Goal: Transaction & Acquisition: Book appointment/travel/reservation

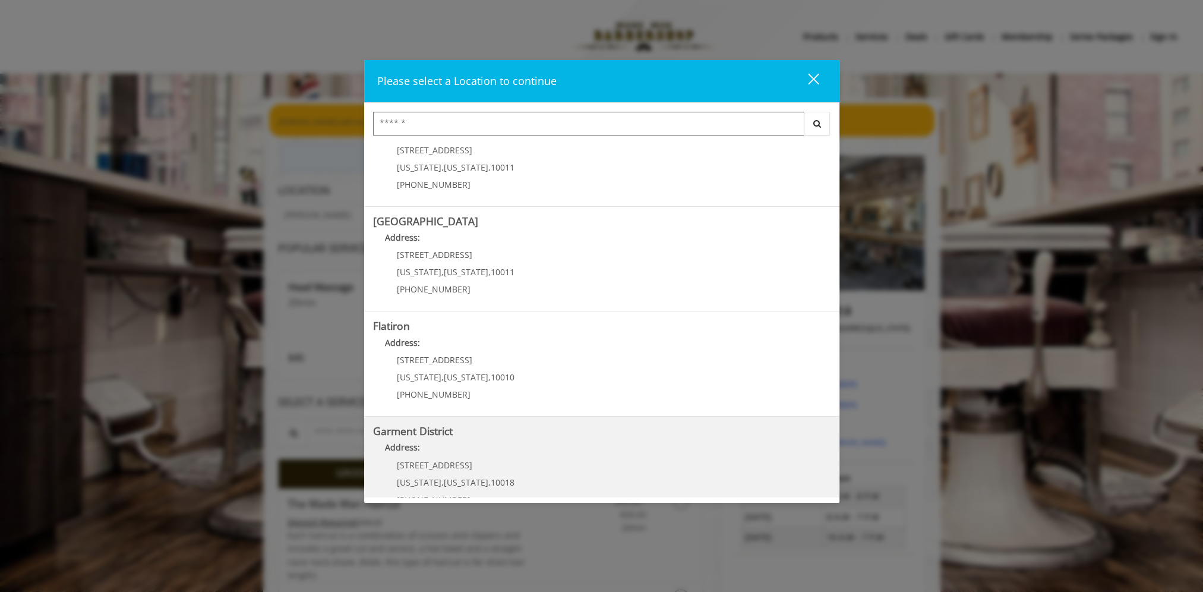
scroll to position [169, 0]
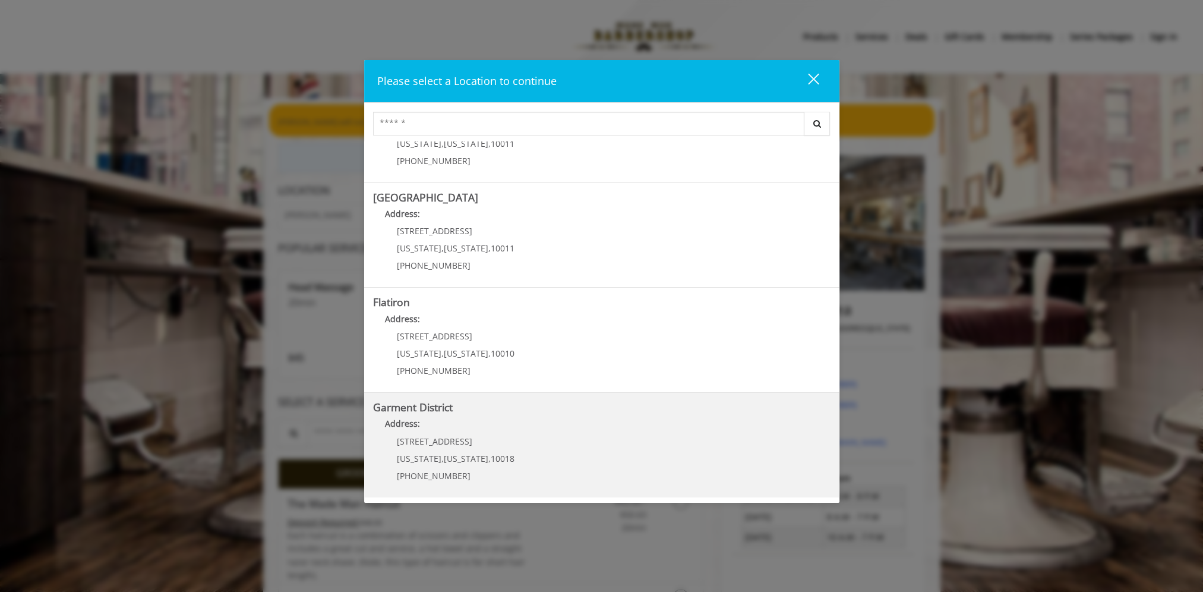
click at [481, 449] on div "[STREET_ADDRESS][US_STATE][US_STATE] (212) 997-4247" at bounding box center [446, 463] width 147 height 52
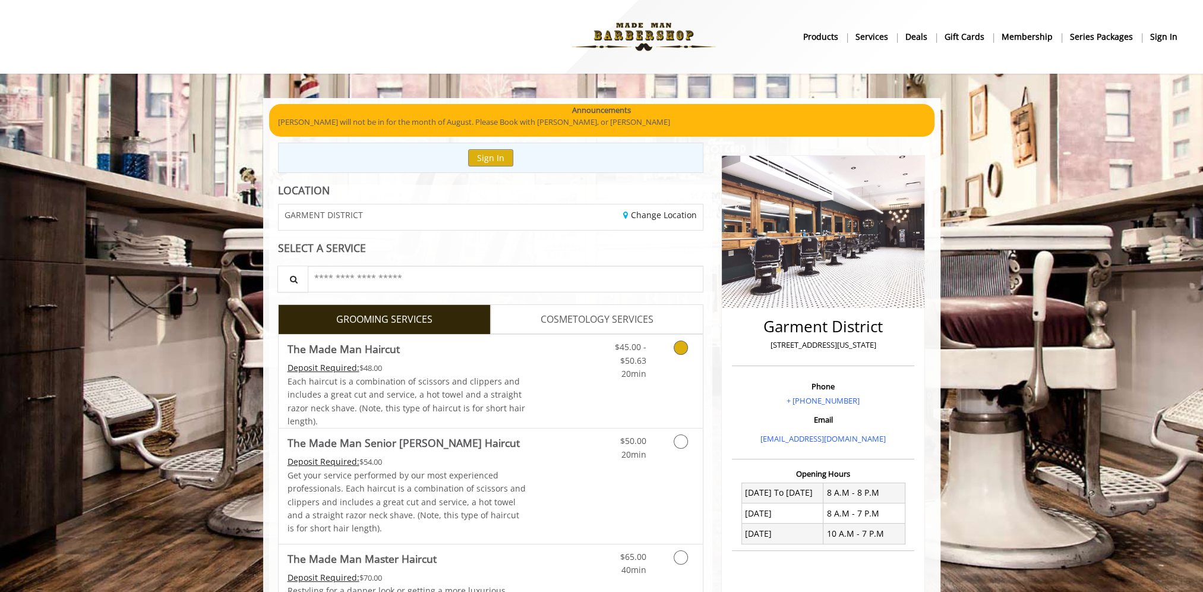
click at [675, 349] on icon "Grooming services" at bounding box center [681, 347] width 14 height 14
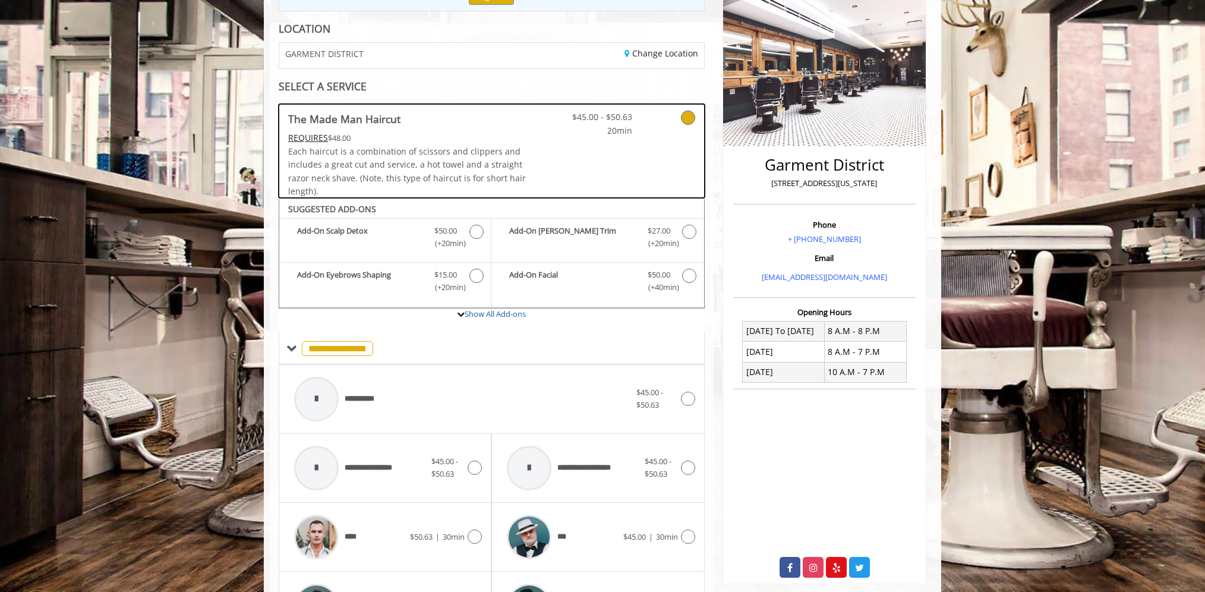
scroll to position [121, 0]
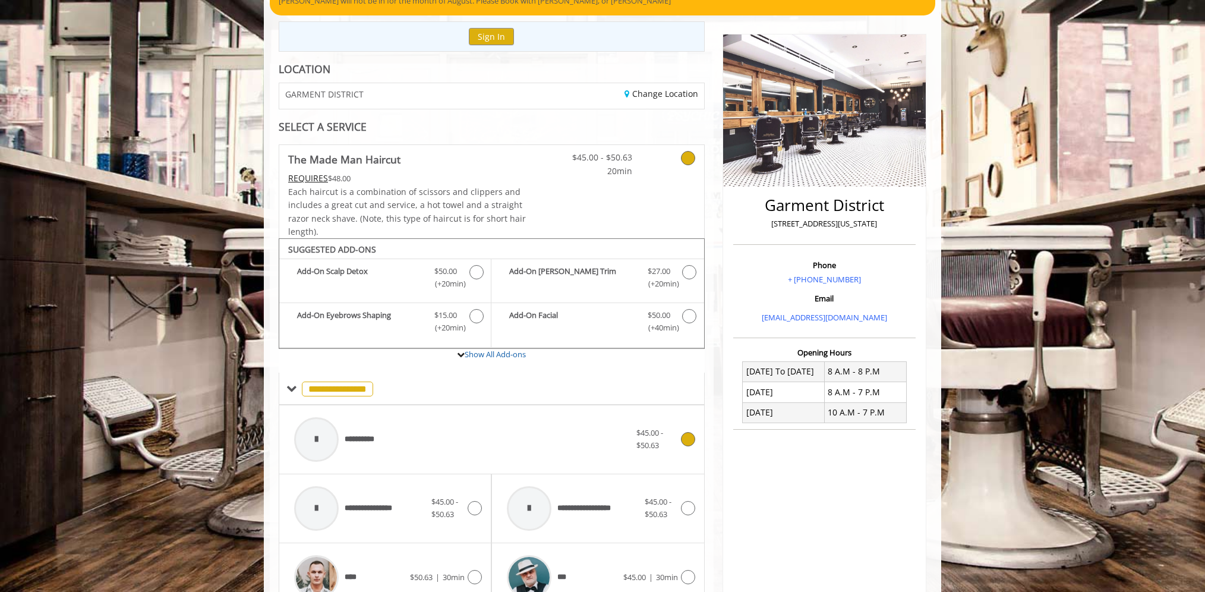
click at [684, 433] on icon at bounding box center [688, 439] width 14 height 14
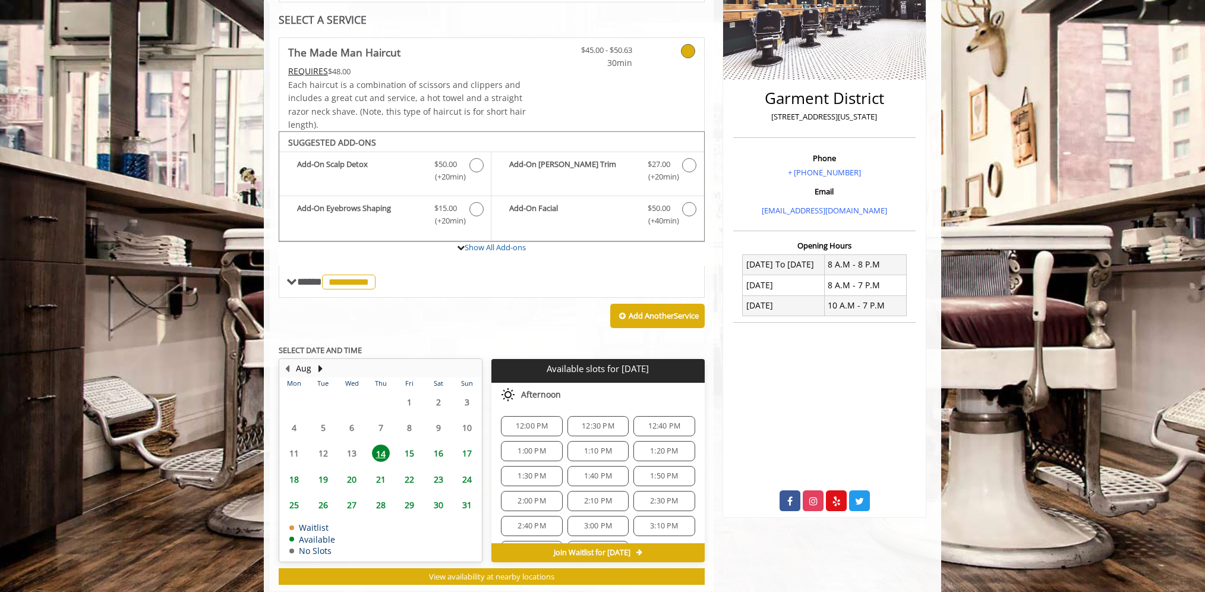
scroll to position [254, 0]
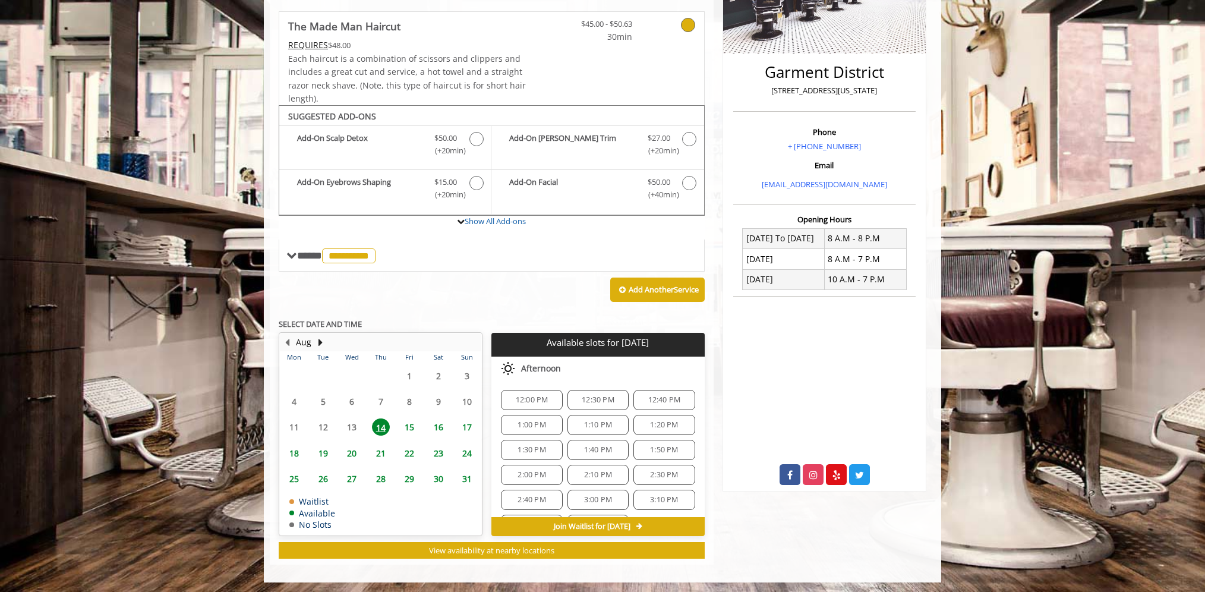
click at [538, 395] on span "12:00 PM" at bounding box center [532, 400] width 33 height 10
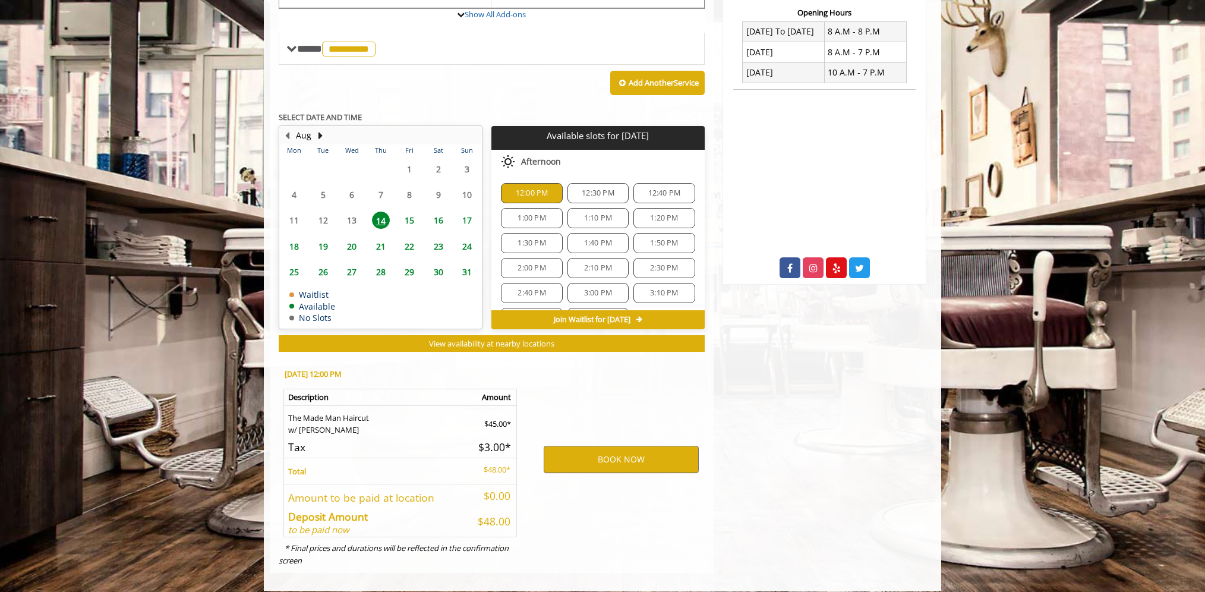
scroll to position [468, 0]
